Goal: Navigation & Orientation: Understand site structure

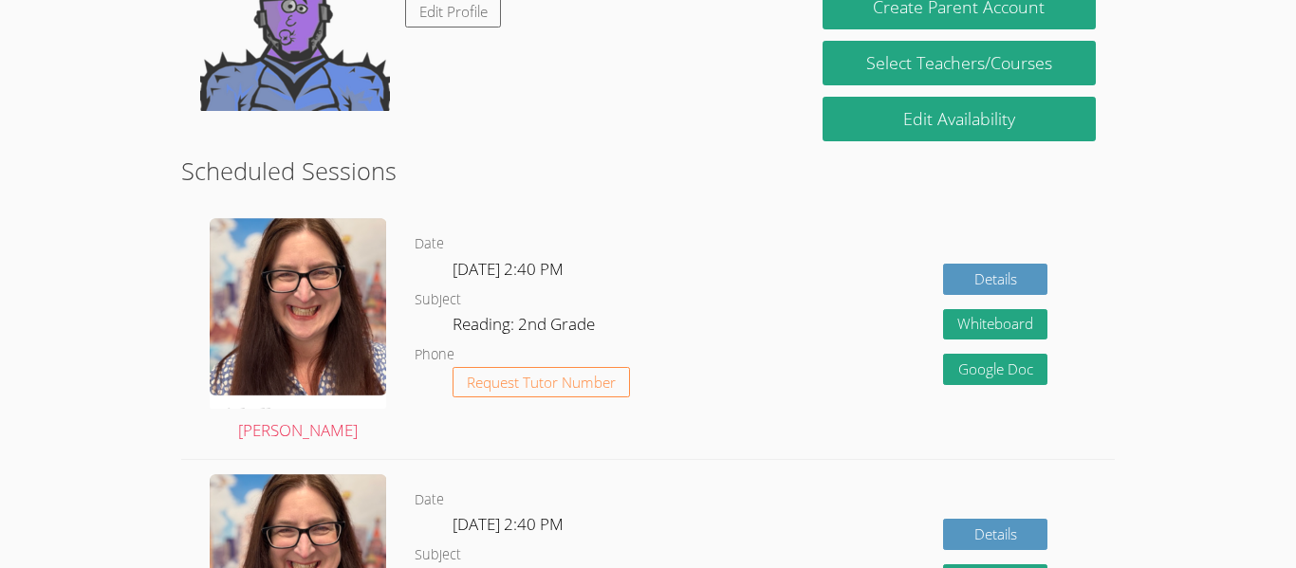
scroll to position [263, 0]
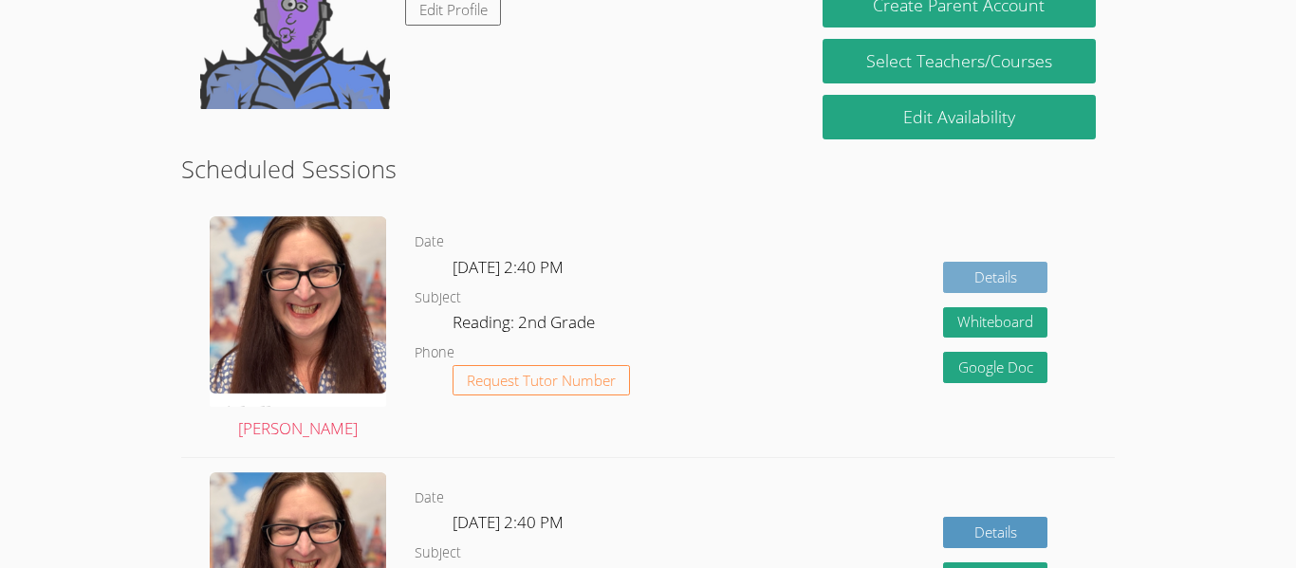
click at [1016, 272] on link "Details" at bounding box center [995, 277] width 104 height 31
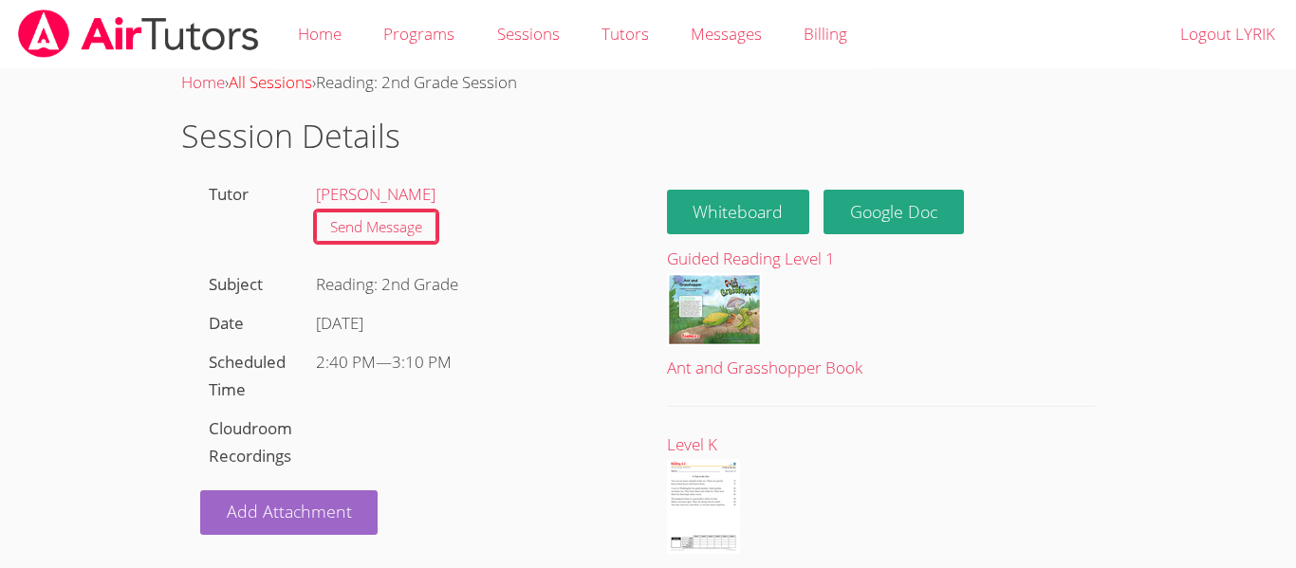
click at [283, 86] on link "All Sessions" at bounding box center [271, 82] width 84 height 22
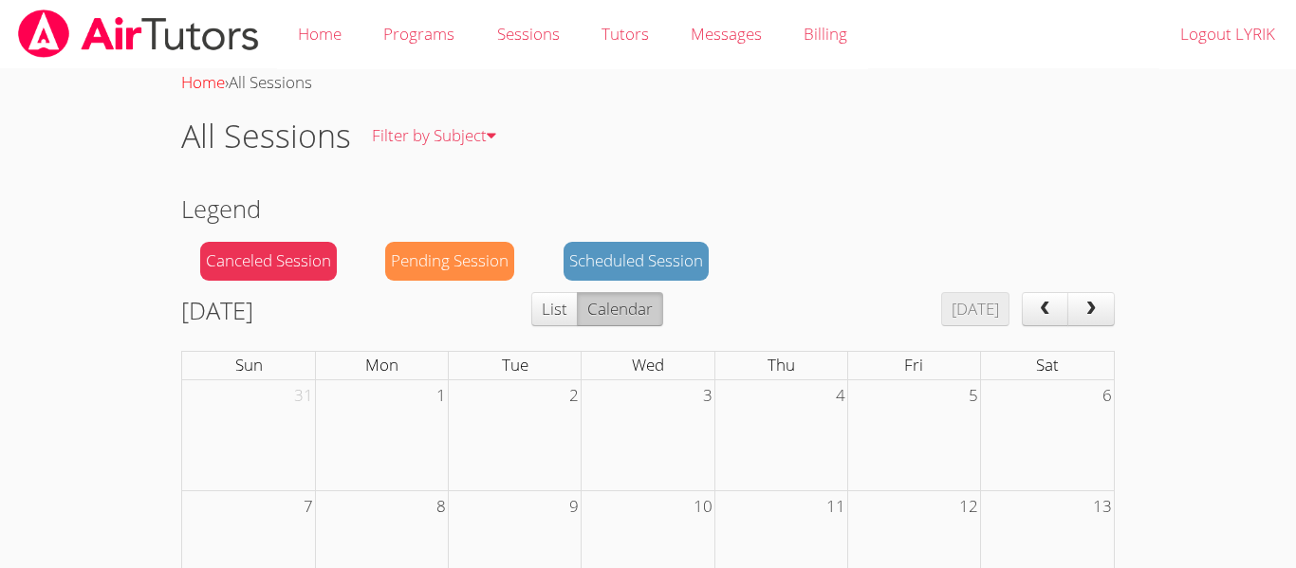
click at [221, 87] on link "Home" at bounding box center [203, 82] width 44 height 22
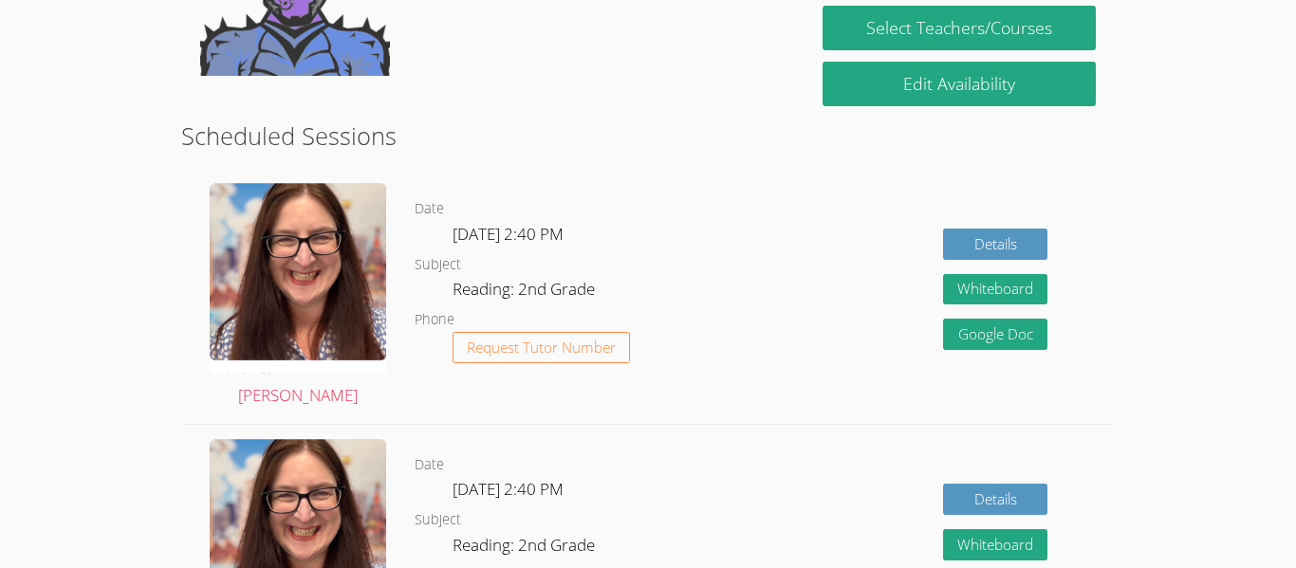
scroll to position [224, 0]
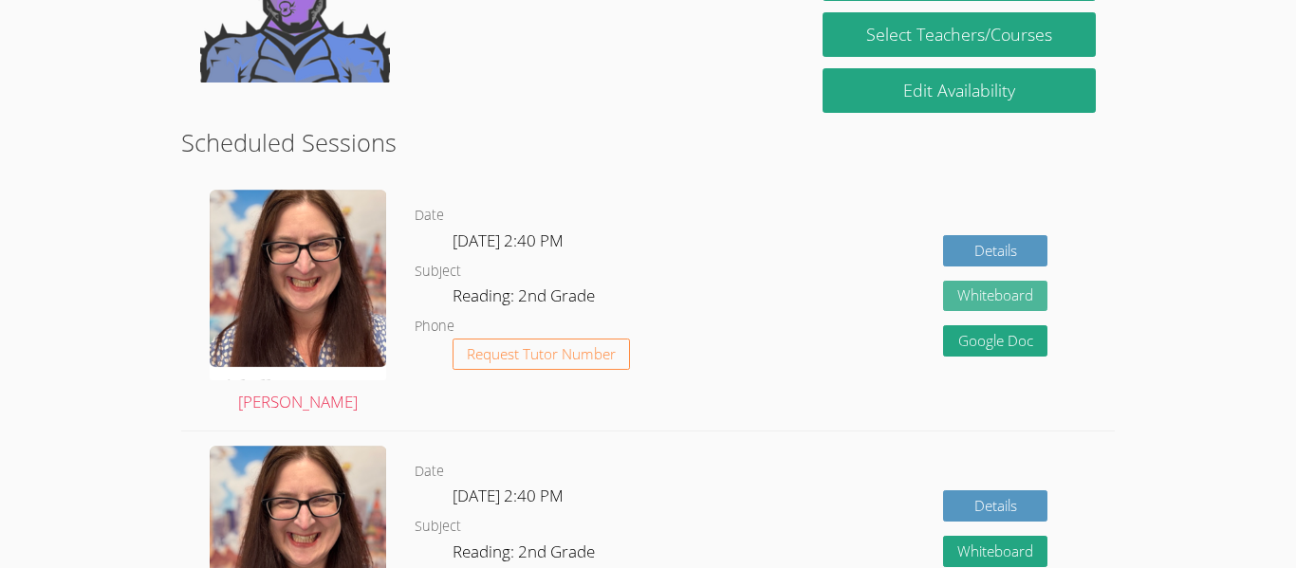
click at [995, 306] on button "Whiteboard" at bounding box center [995, 296] width 104 height 31
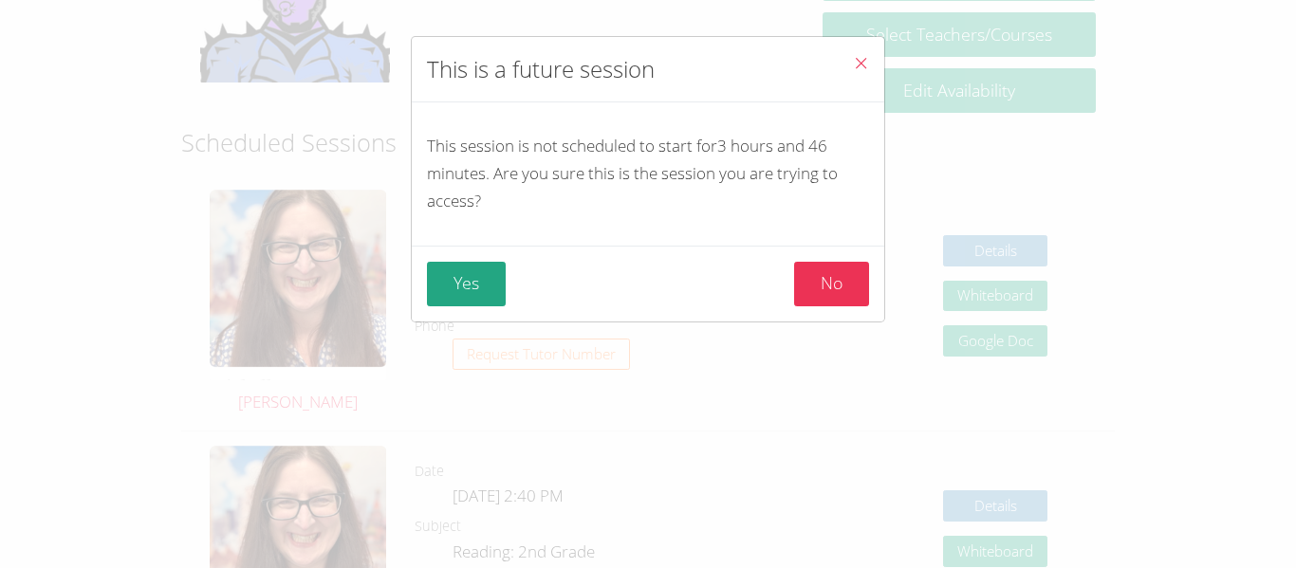
click at [862, 65] on icon "Close" at bounding box center [861, 63] width 16 height 16
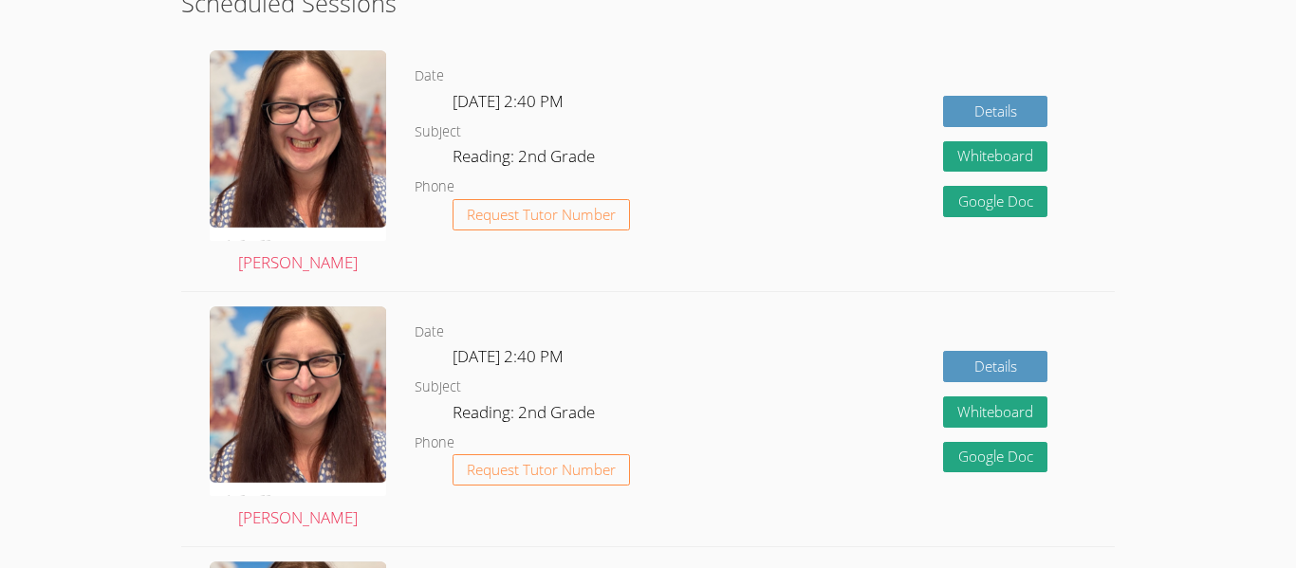
scroll to position [0, 0]
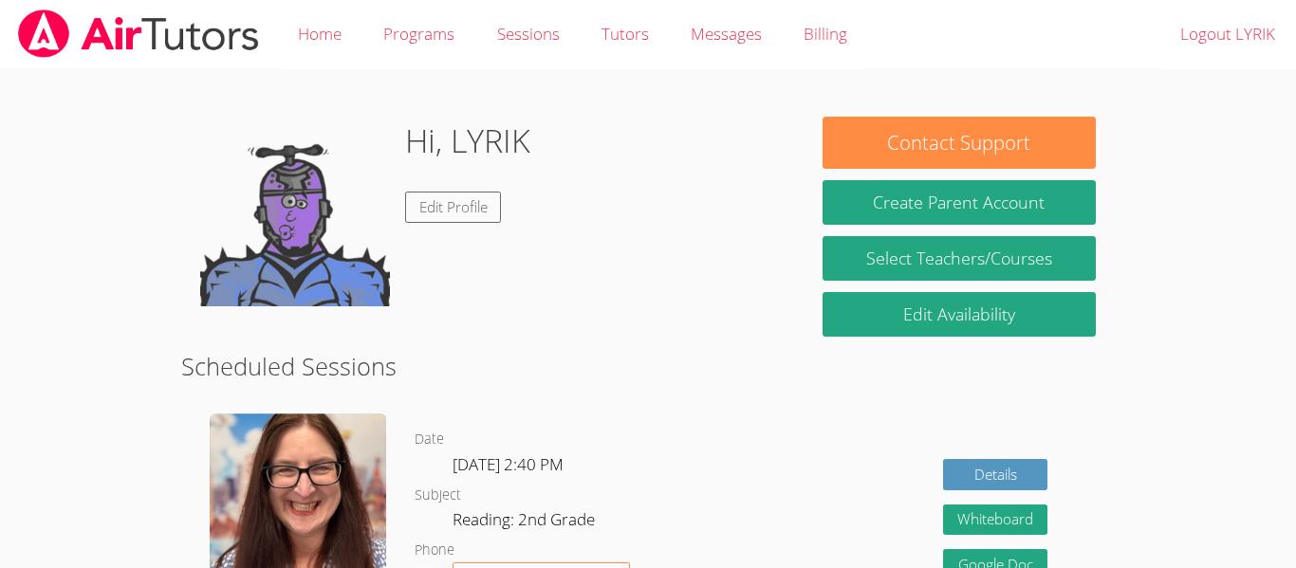
click at [102, 47] on img at bounding box center [138, 33] width 245 height 48
click at [418, 60] on link "Programs" at bounding box center [419, 34] width 113 height 69
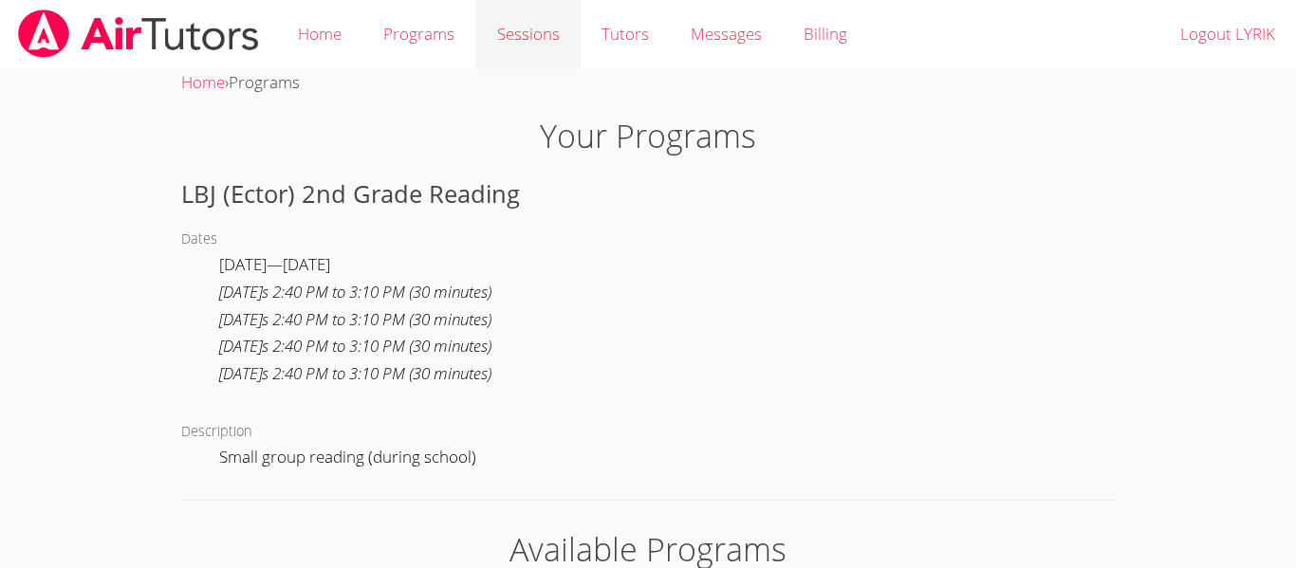
click at [532, 67] on link "Sessions" at bounding box center [527, 34] width 104 height 69
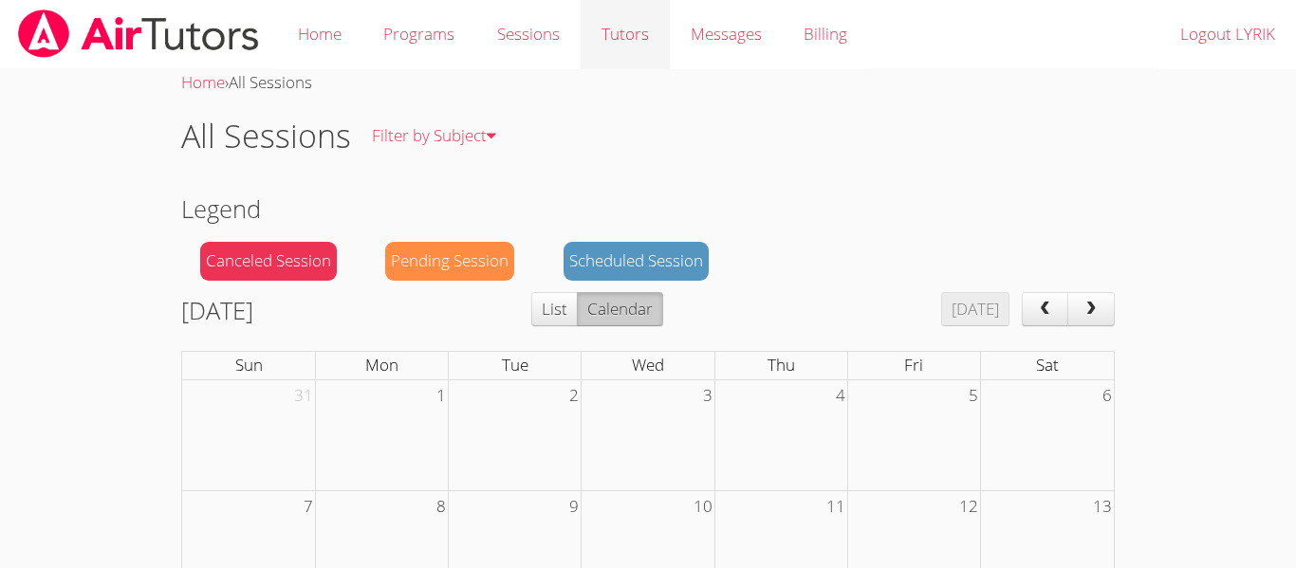
click at [638, 53] on link "Tutors" at bounding box center [625, 34] width 89 height 69
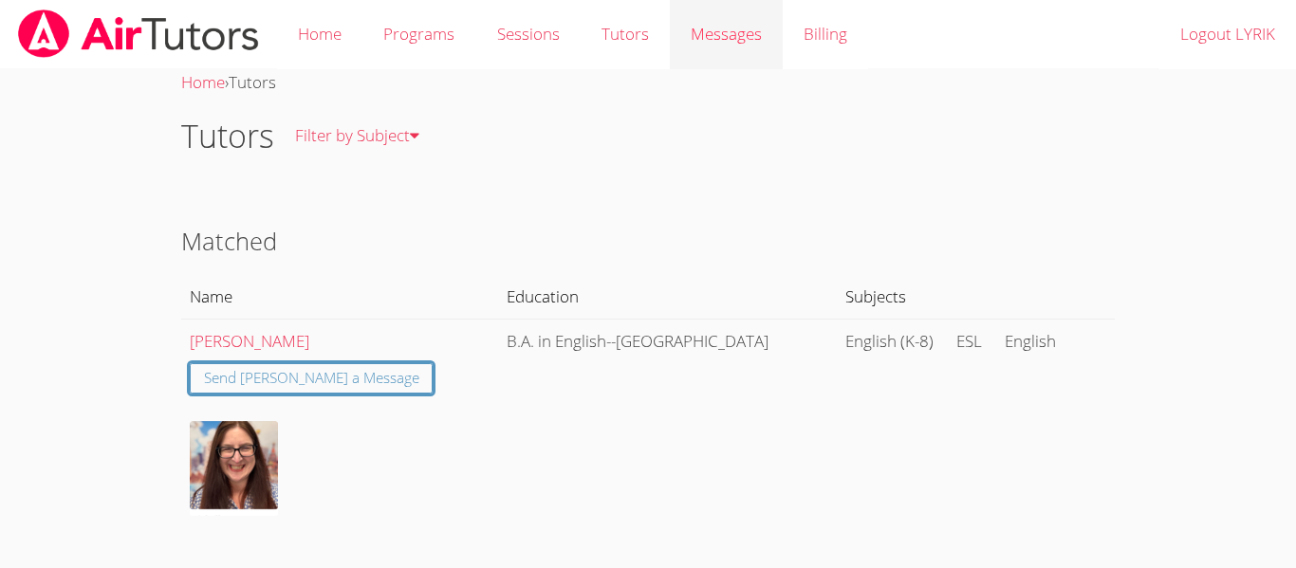
click at [731, 55] on link "Messages" at bounding box center [726, 34] width 113 height 69
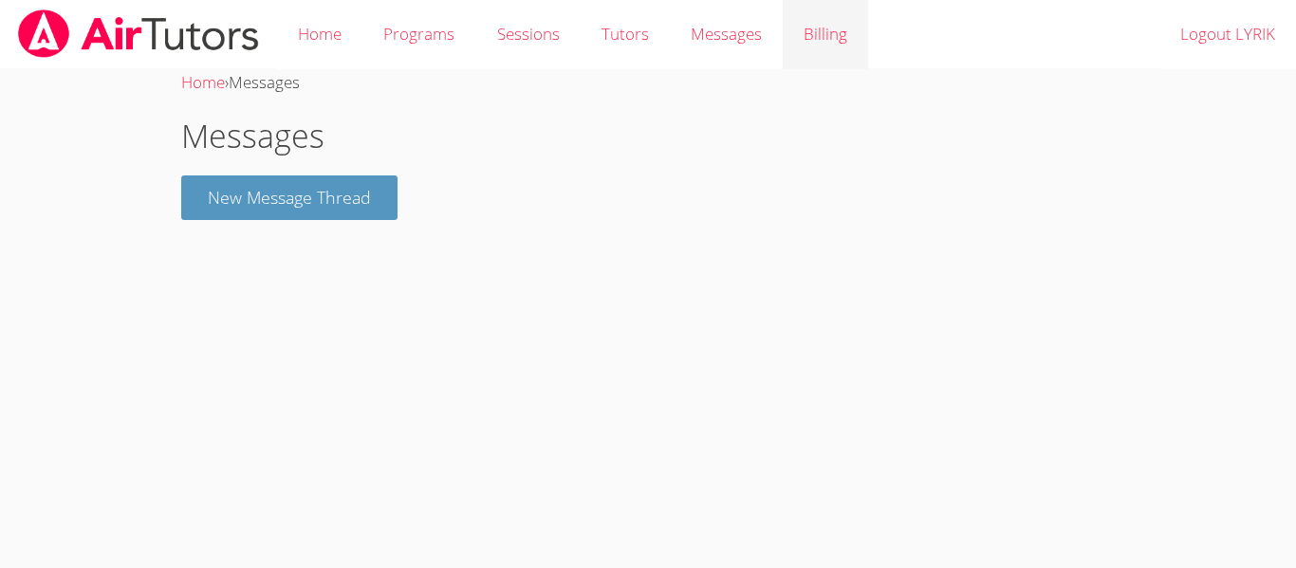
click at [808, 44] on link "Billing" at bounding box center [825, 34] width 85 height 69
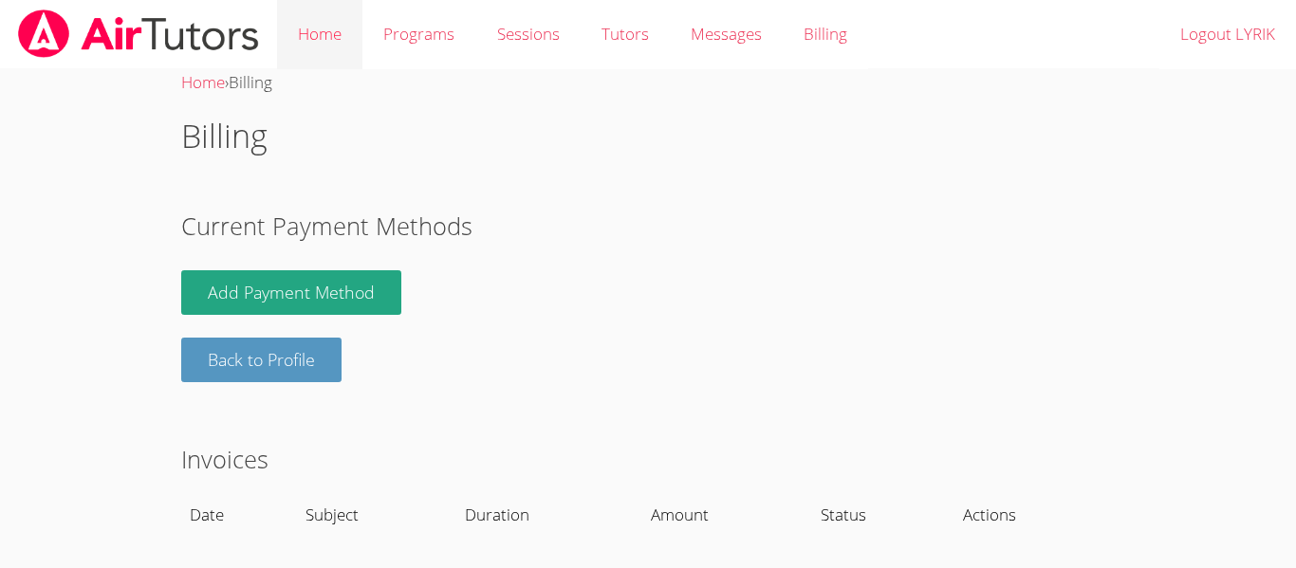
click at [335, 51] on link "Home" at bounding box center [319, 34] width 85 height 69
